Goal: Information Seeking & Learning: Learn about a topic

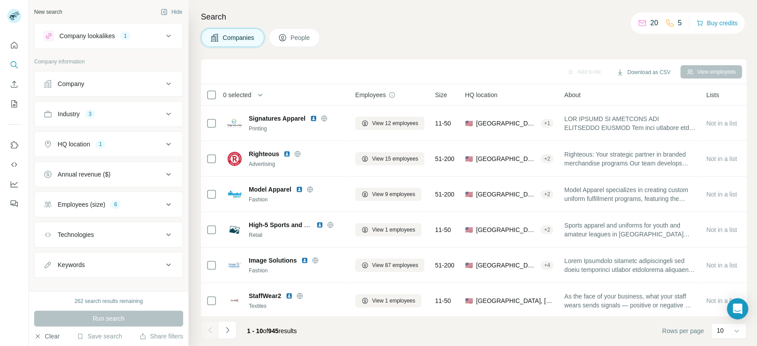
click at [51, 338] on button "Clear" at bounding box center [46, 336] width 25 height 9
click at [45, 337] on button "Clear" at bounding box center [46, 336] width 25 height 9
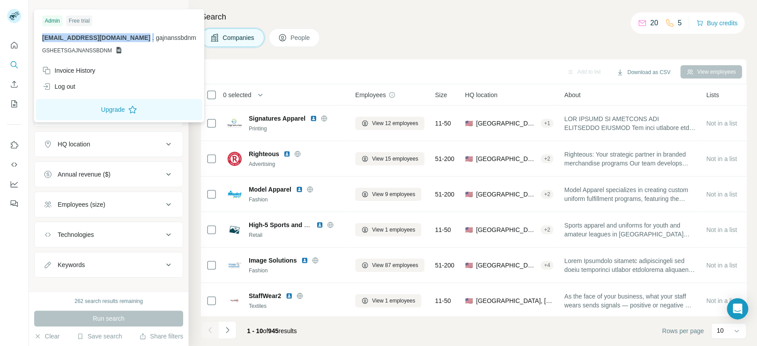
drag, startPoint x: 38, startPoint y: 38, endPoint x: 128, endPoint y: 41, distance: 90.1
click at [128, 41] on div "Admin Free trial [EMAIL_ADDRESS][DOMAIN_NAME] . gajnanssbdnm GSHEETSGAJNANSSBDNM" at bounding box center [119, 36] width 166 height 51
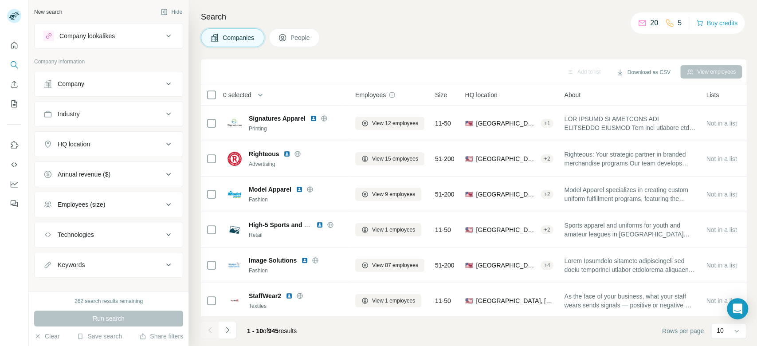
click at [7, 257] on div at bounding box center [14, 173] width 29 height 346
click at [307, 35] on span "People" at bounding box center [300, 37] width 20 height 9
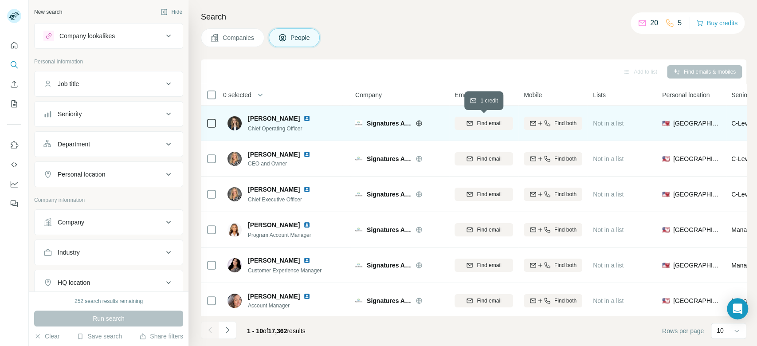
click at [477, 122] on span "Find email" at bounding box center [489, 123] width 24 height 8
click at [425, 75] on div "Add to list Find emails & mobiles" at bounding box center [473, 72] width 537 height 16
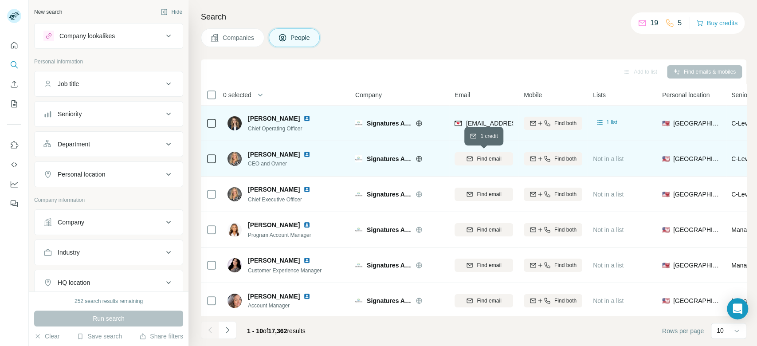
click at [467, 158] on icon "button" at bounding box center [469, 158] width 7 height 7
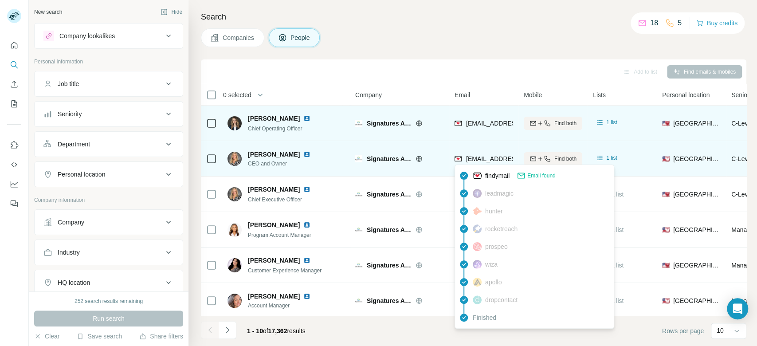
click at [522, 177] on icon at bounding box center [521, 175] width 9 height 9
click at [477, 176] on img at bounding box center [477, 175] width 9 height 9
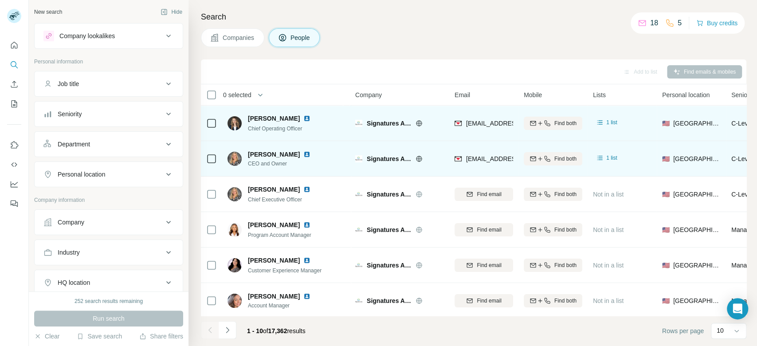
click at [465, 151] on div "[EMAIL_ADDRESS][DOMAIN_NAME]" at bounding box center [484, 158] width 59 height 24
copy tr "[EMAIL_ADDRESS][DOMAIN_NAME]"
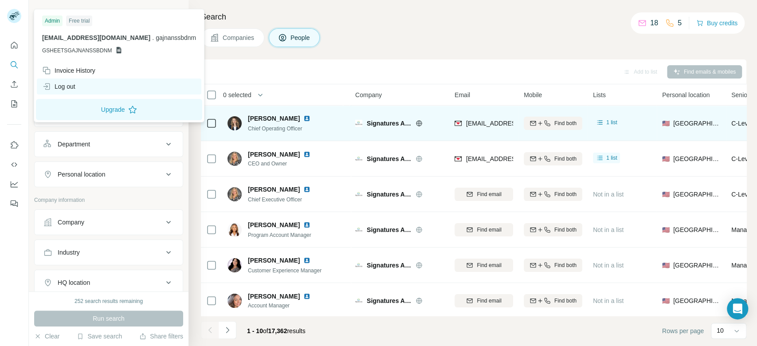
click at [71, 94] on div "Log out" at bounding box center [119, 86] width 165 height 16
click at [82, 86] on div "Log out" at bounding box center [119, 86] width 165 height 16
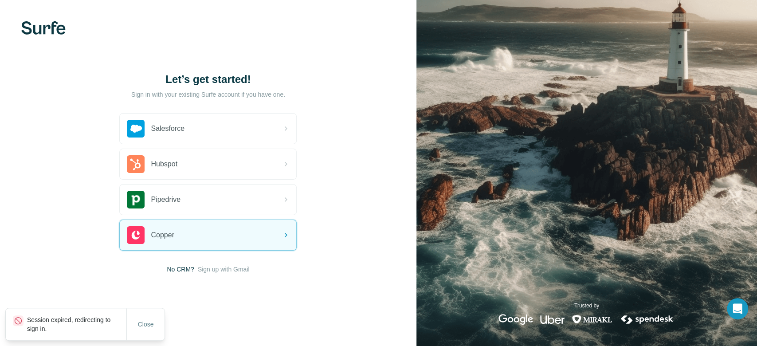
click at [224, 277] on div "Let’s get started! Sign in with your existing Surfe account if you have one. Sa…" at bounding box center [208, 173] width 416 height 346
click at [234, 265] on span "Sign up with Gmail" at bounding box center [224, 269] width 52 height 9
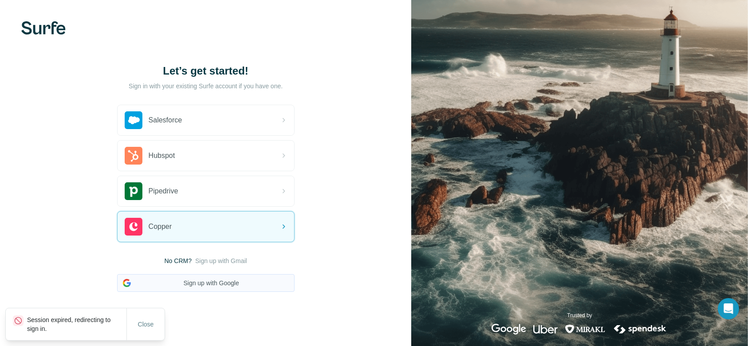
click at [234, 279] on button "Sign up with Google" at bounding box center [205, 283] width 177 height 18
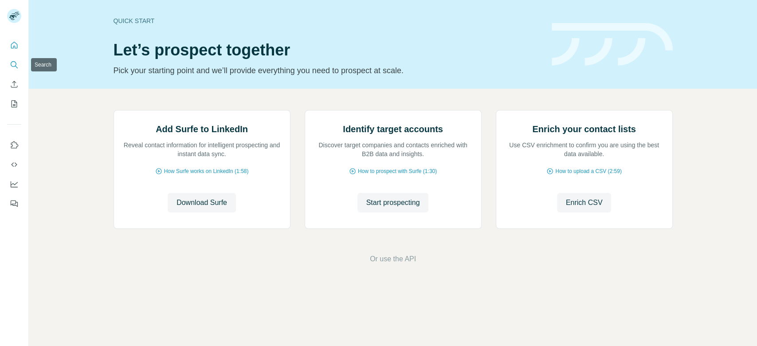
click at [13, 65] on icon "Search" at bounding box center [14, 64] width 9 height 9
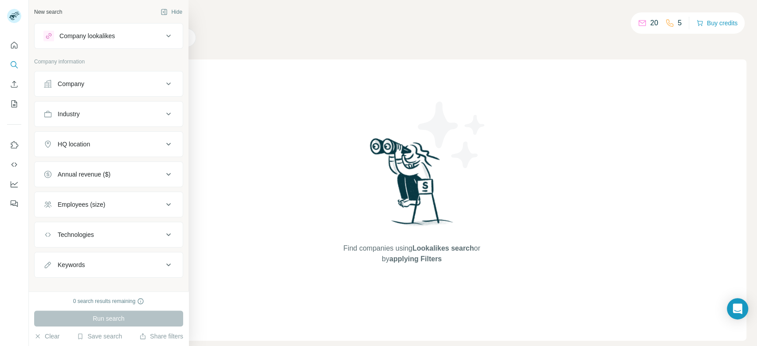
click at [103, 37] on div "Company lookalikes" at bounding box center [86, 35] width 55 height 9
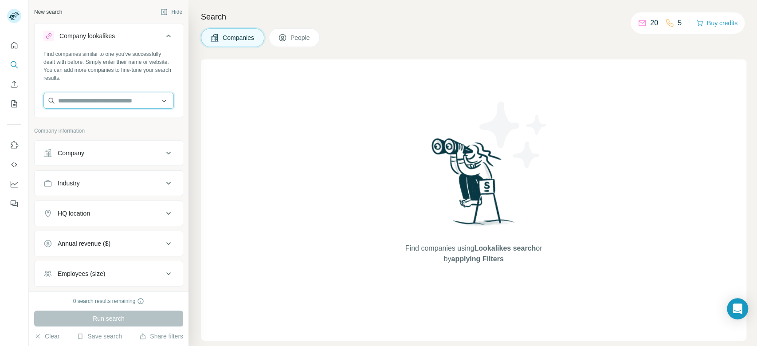
click at [104, 100] on input "text" at bounding box center [108, 101] width 130 height 16
paste input "**********"
type input "**********"
click at [116, 120] on div "Uneek Clothing uneekclothing.com" at bounding box center [104, 125] width 117 height 24
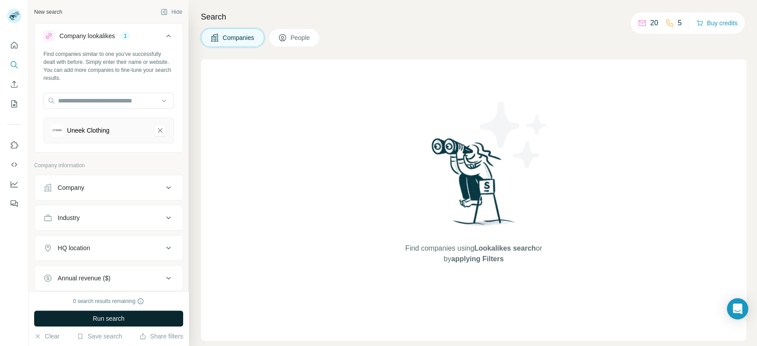
click at [128, 323] on button "Run search" at bounding box center [108, 318] width 149 height 16
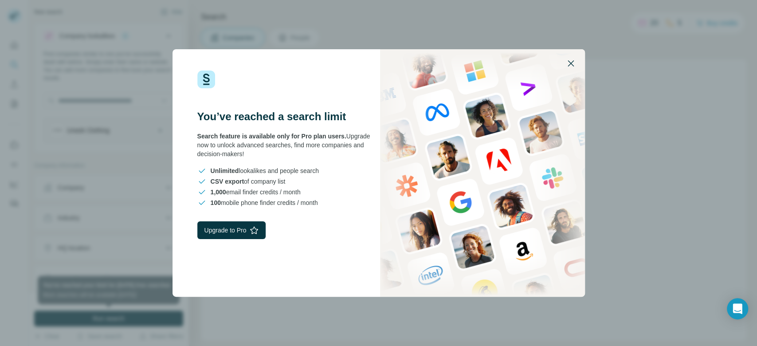
click at [572, 63] on icon "button" at bounding box center [570, 63] width 11 height 11
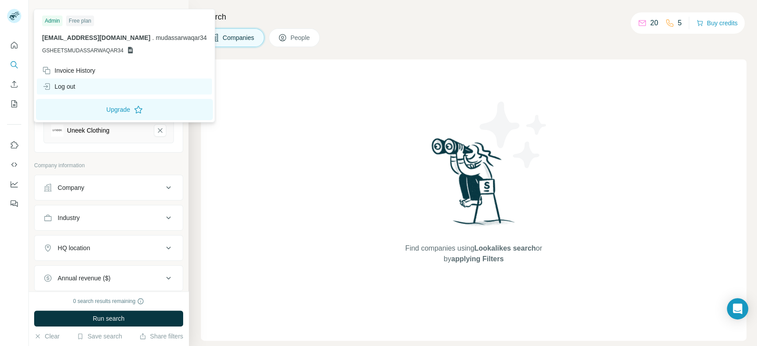
click at [77, 88] on div "Log out" at bounding box center [124, 86] width 175 height 16
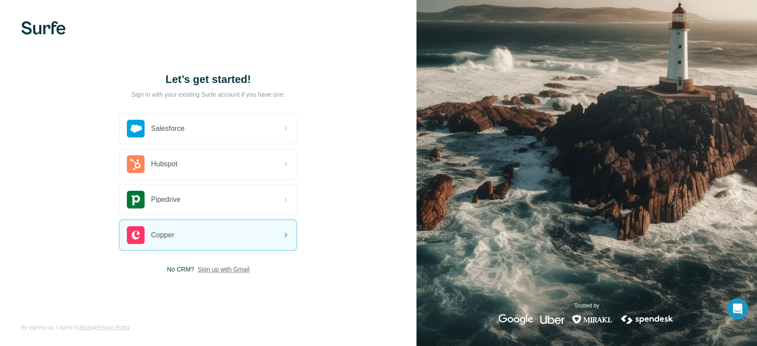
click at [234, 269] on span "Sign up with Gmail" at bounding box center [224, 269] width 52 height 9
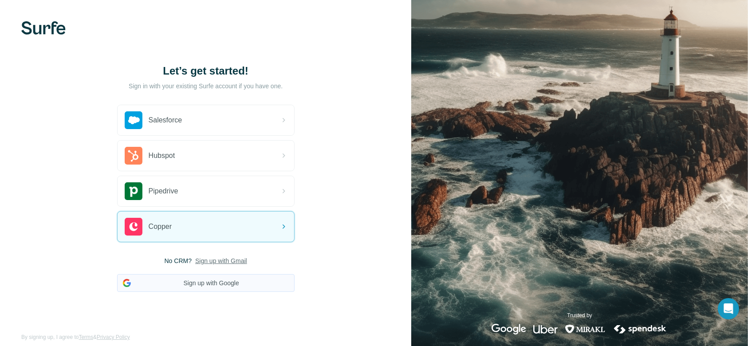
click at [228, 285] on button "Sign up with Google" at bounding box center [205, 283] width 177 height 18
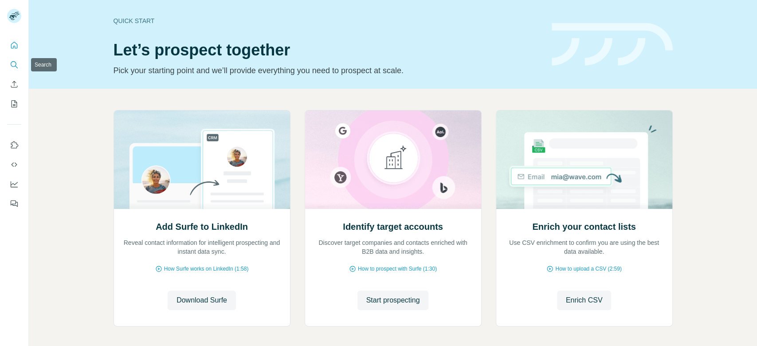
click at [12, 62] on icon "Search" at bounding box center [14, 64] width 9 height 9
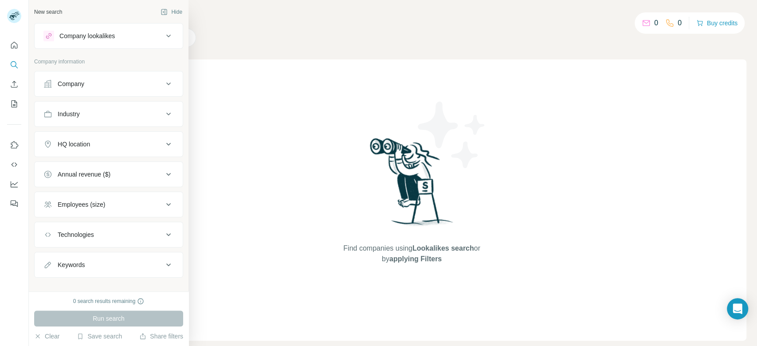
click at [96, 35] on div "Company lookalikes" at bounding box center [86, 35] width 55 height 9
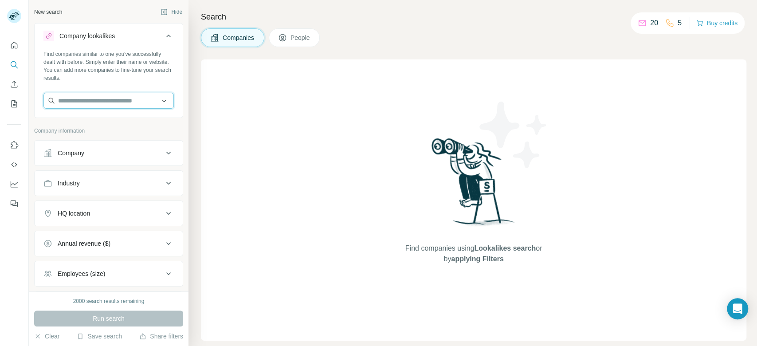
click at [103, 97] on input "text" at bounding box center [108, 101] width 130 height 16
paste input "**********"
type input "**********"
click at [114, 119] on div "Uneek Clothing uneekclothing.com" at bounding box center [104, 125] width 117 height 24
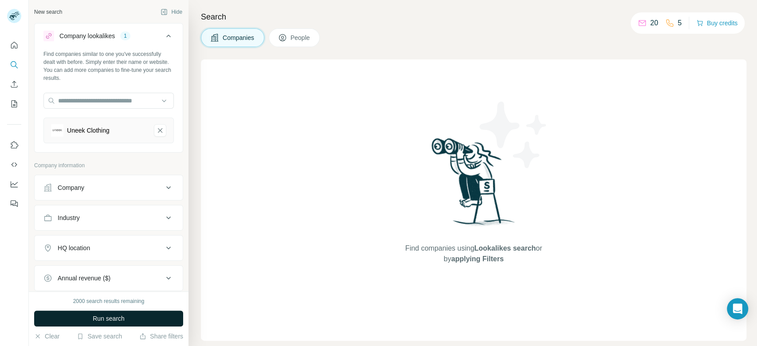
click at [119, 322] on span "Run search" at bounding box center [109, 318] width 32 height 9
